Goal: Task Accomplishment & Management: Complete application form

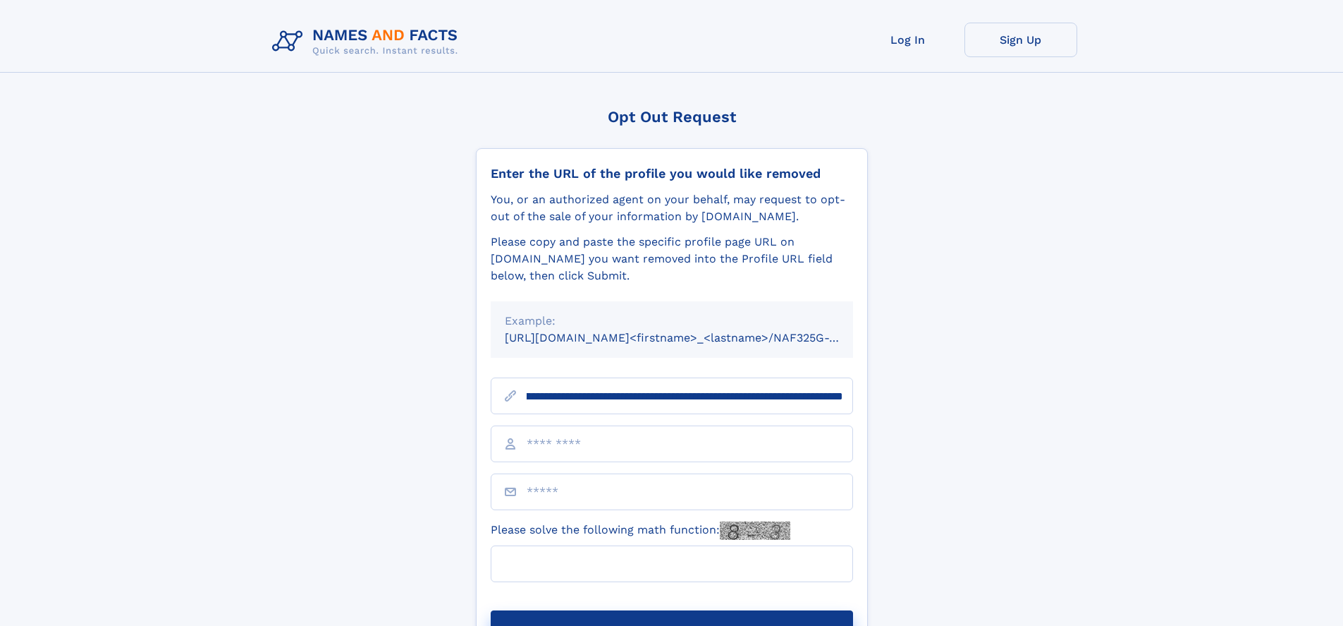
scroll to position [0, 152]
type input "**********"
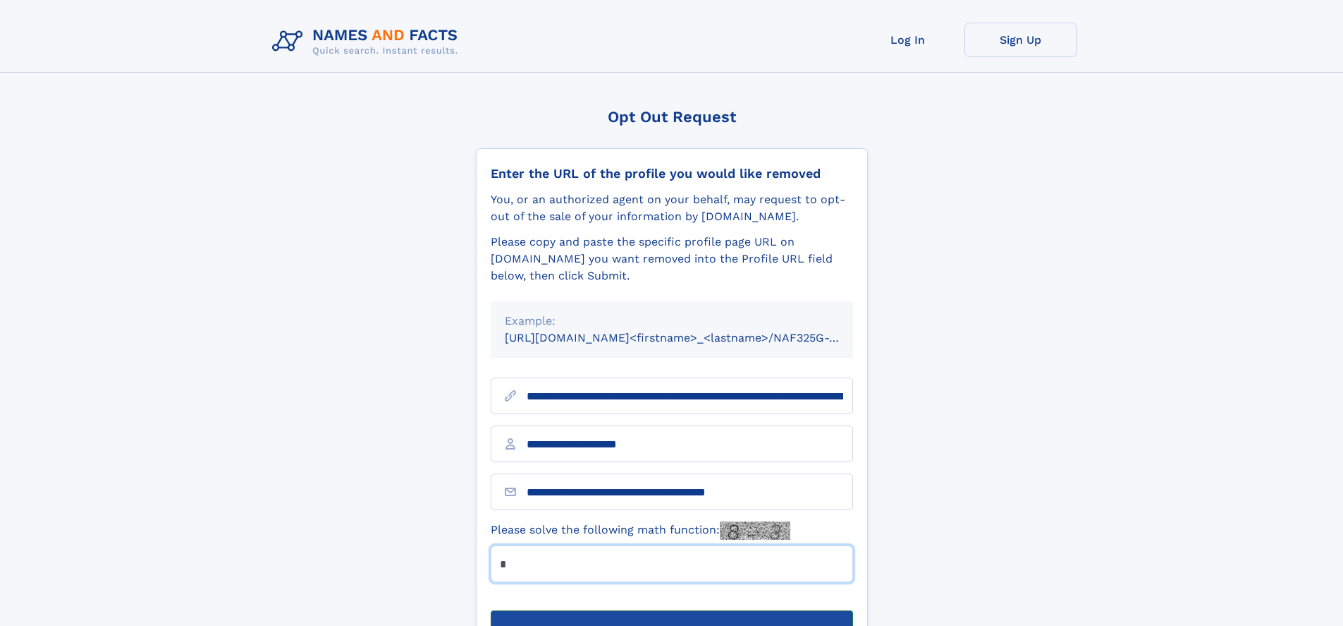
type input "*"
click at [671, 610] on button "Submit Opt Out Request" at bounding box center [672, 632] width 362 height 45
